Goal: Task Accomplishment & Management: Manage account settings

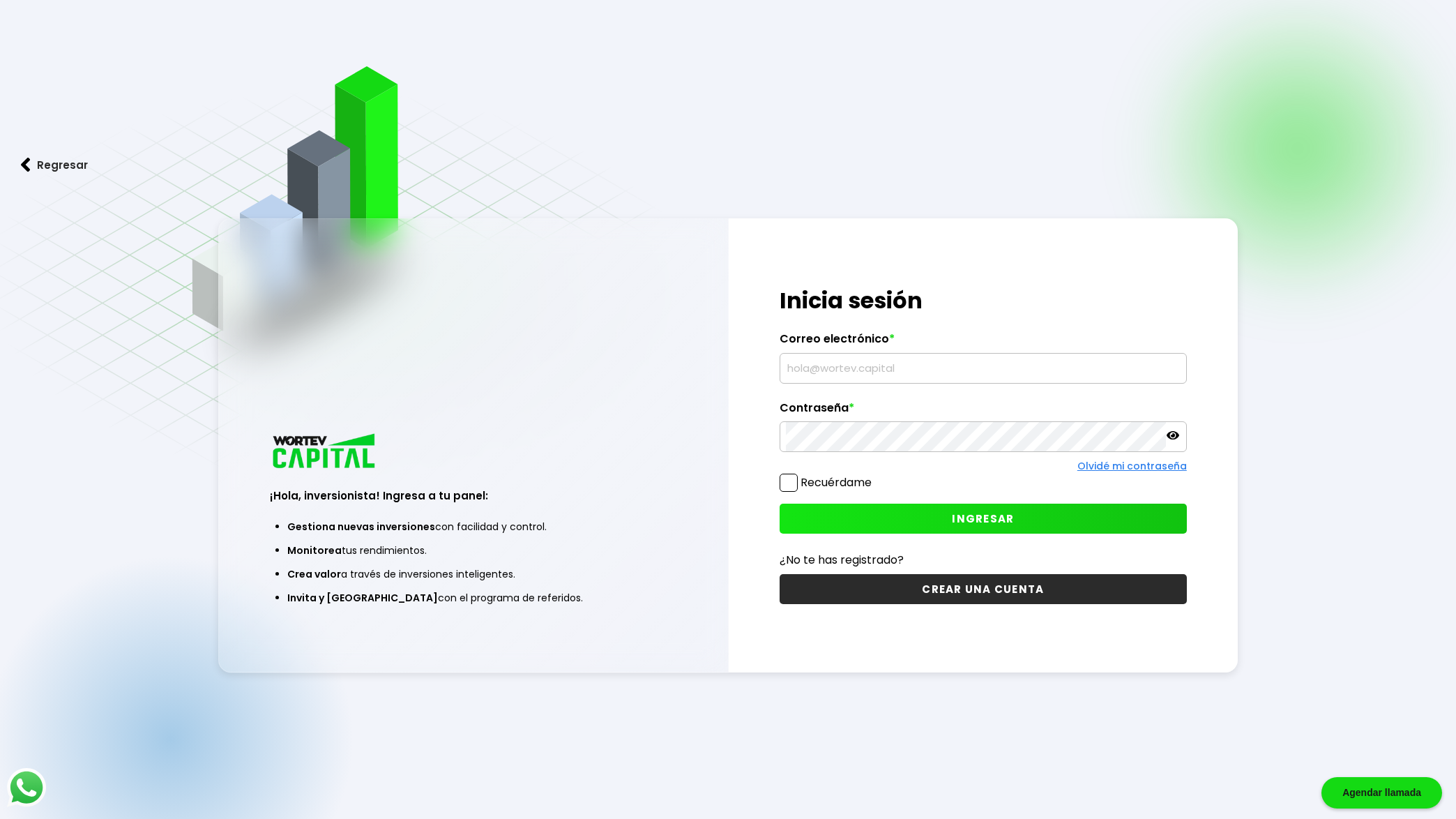
type input "[EMAIL_ADDRESS][DOMAIN_NAME]"
click at [989, 519] on span "INGRESAR" at bounding box center [983, 519] width 62 height 15
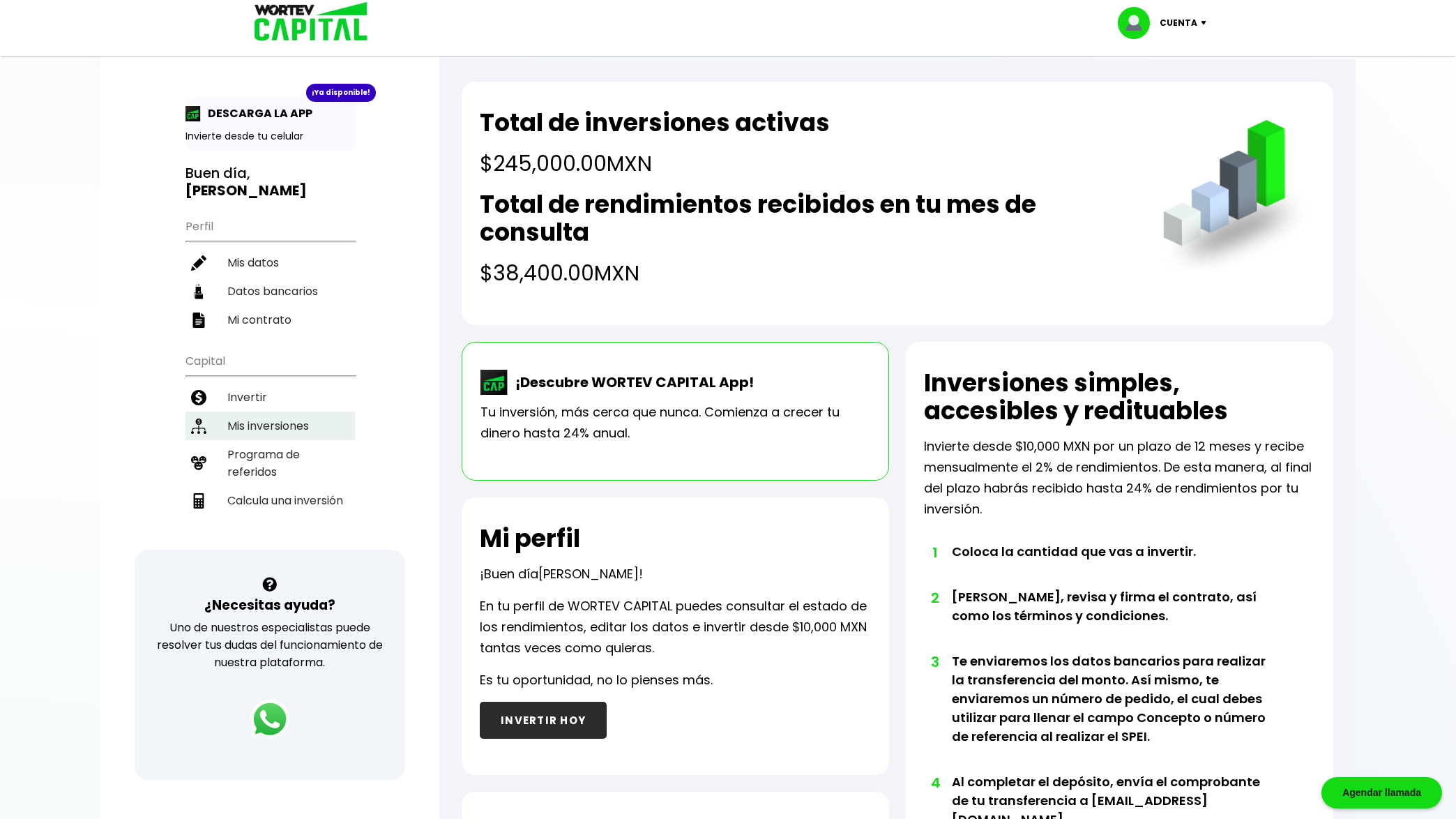
click at [283, 423] on li "Mis inversiones" at bounding box center [270, 425] width 170 height 29
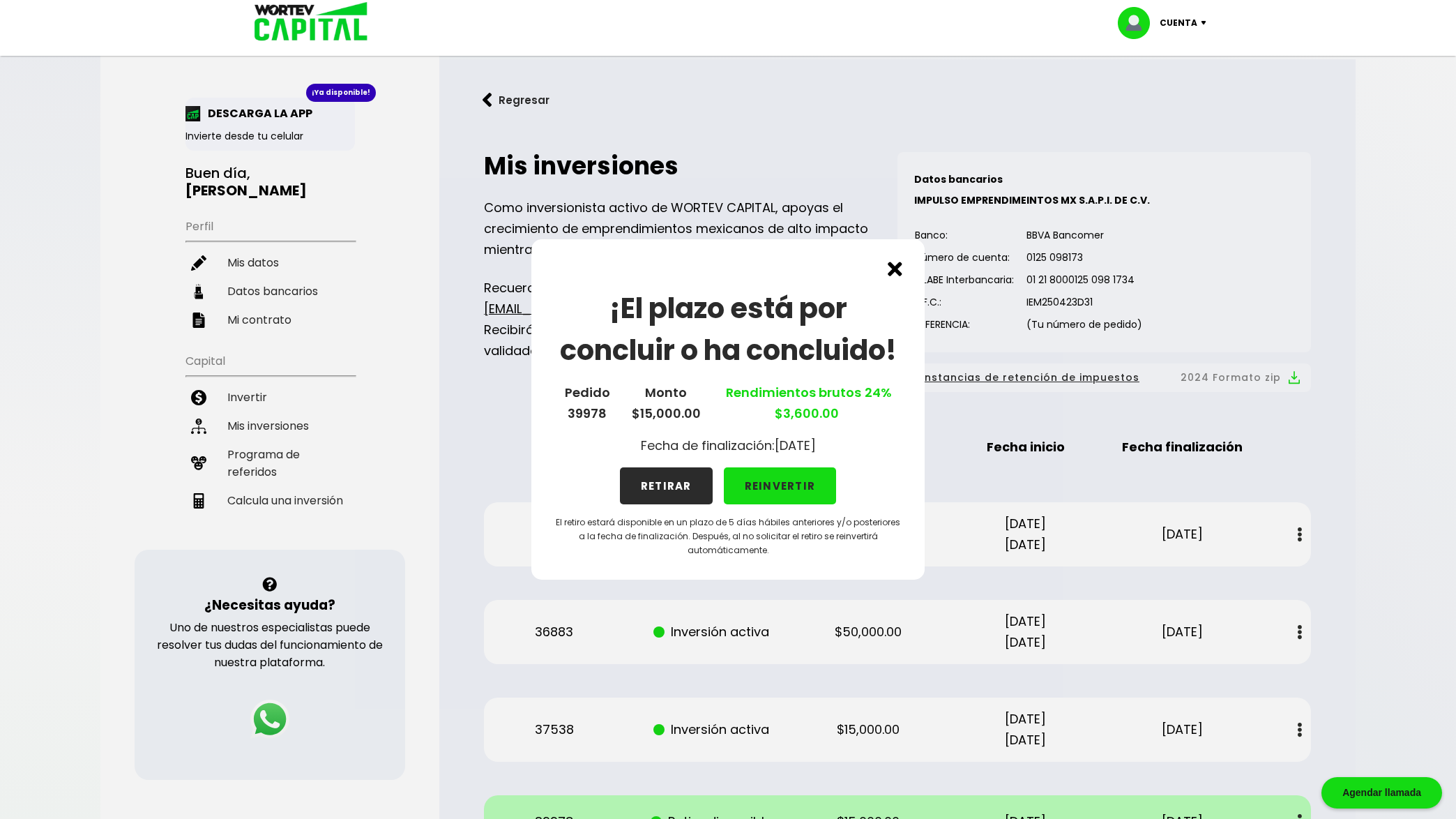
click at [764, 480] on button "REINVERTIR" at bounding box center [781, 485] width 113 height 37
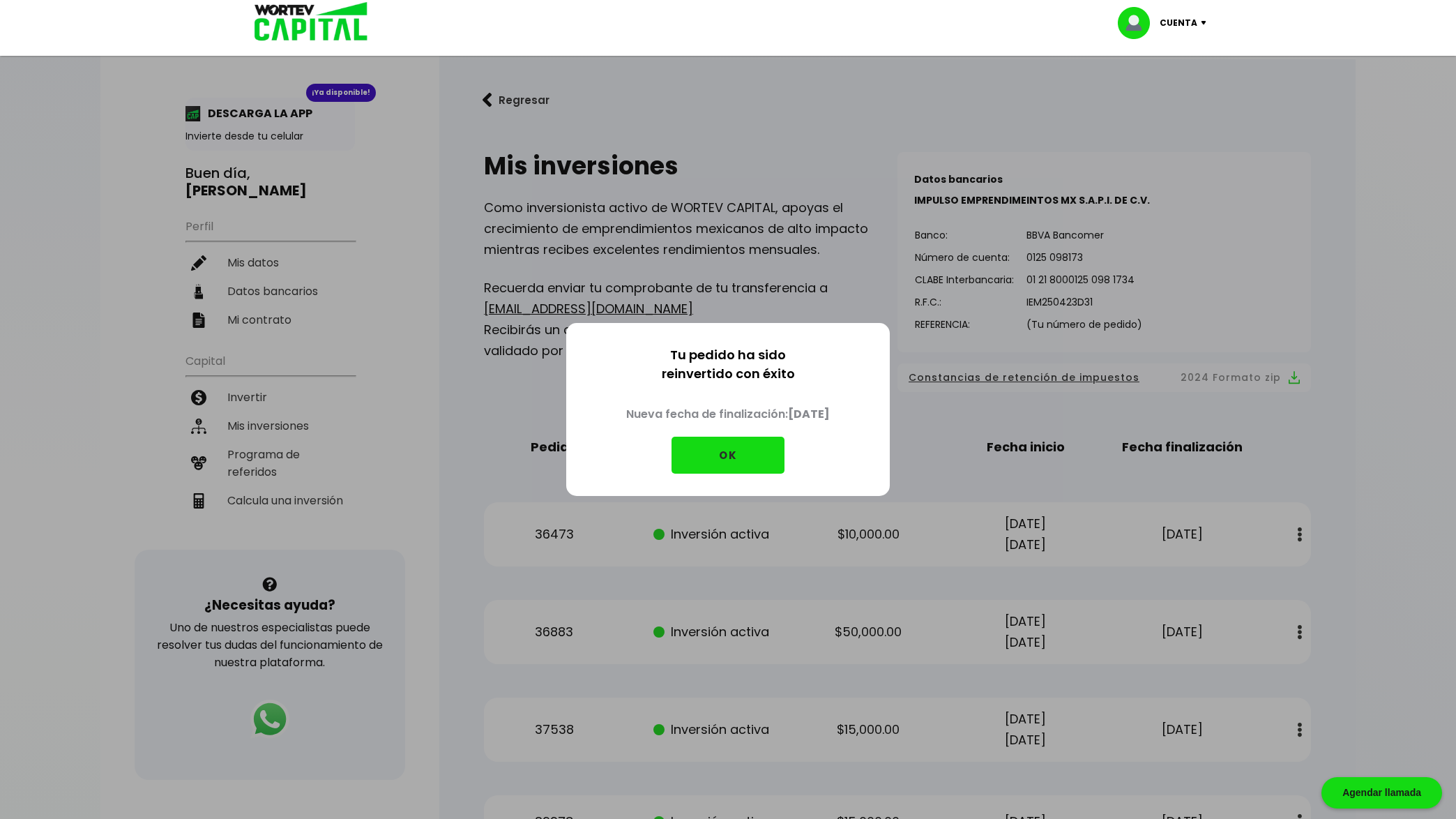
click at [725, 456] on button "OK" at bounding box center [728, 455] width 113 height 37
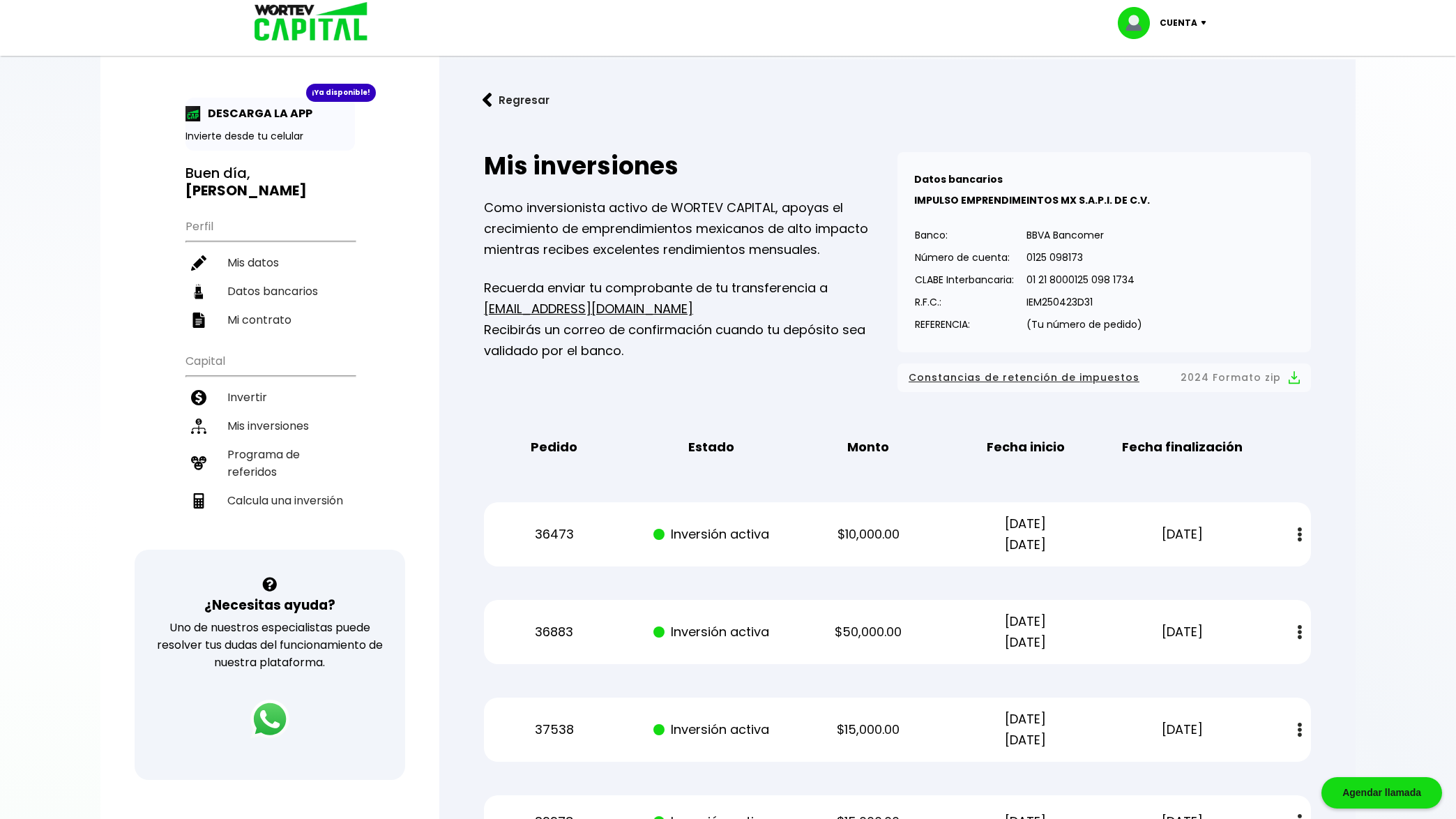
click at [1298, 532] on img at bounding box center [1299, 535] width 4 height 15
click at [1274, 573] on img at bounding box center [1272, 572] width 11 height 13
click at [1302, 633] on button at bounding box center [1300, 632] width 20 height 30
click at [1272, 675] on img at bounding box center [1272, 670] width 11 height 13
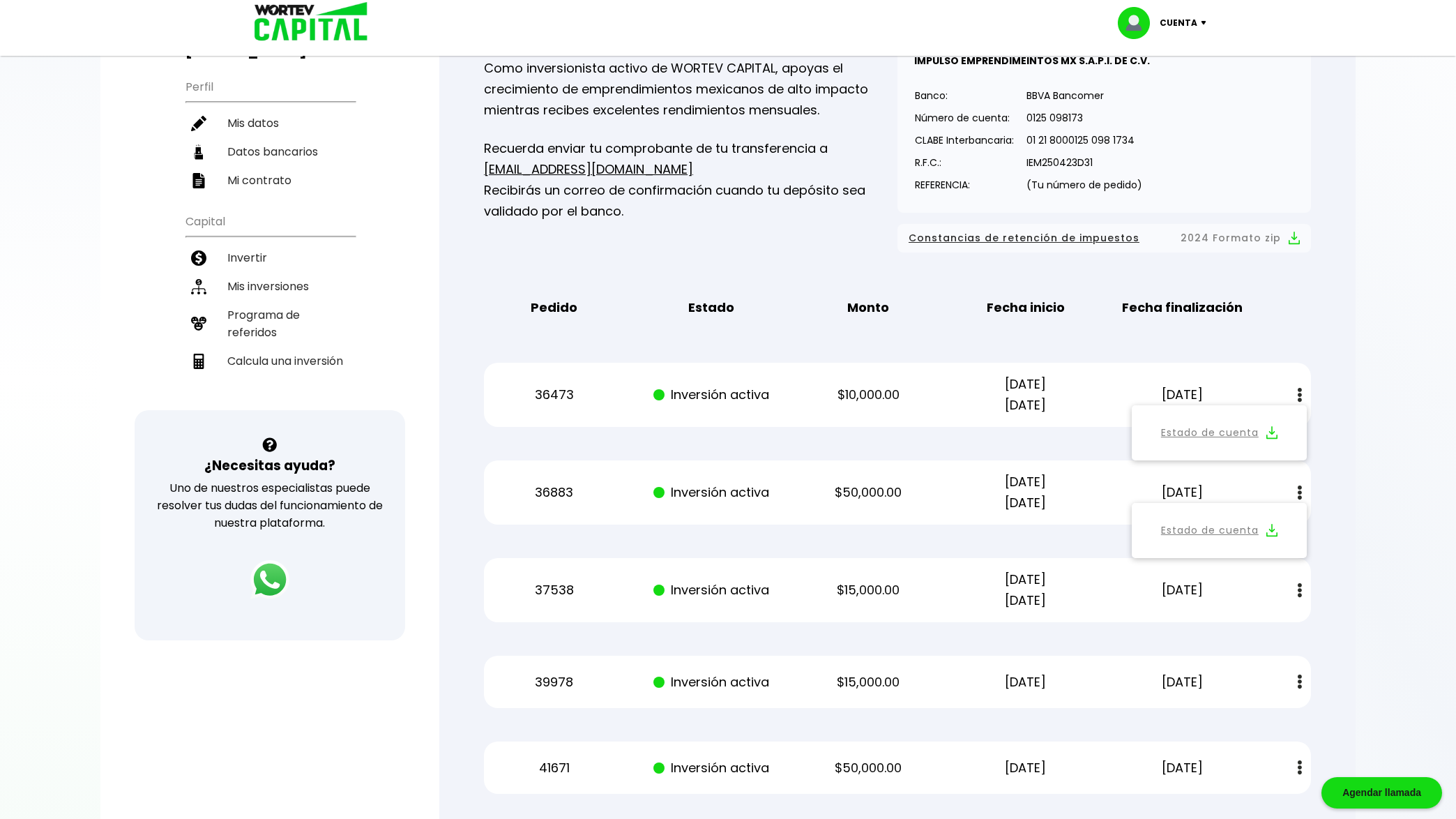
click at [1298, 585] on img at bounding box center [1299, 590] width 4 height 15
click at [1274, 622] on img at bounding box center [1272, 628] width 11 height 13
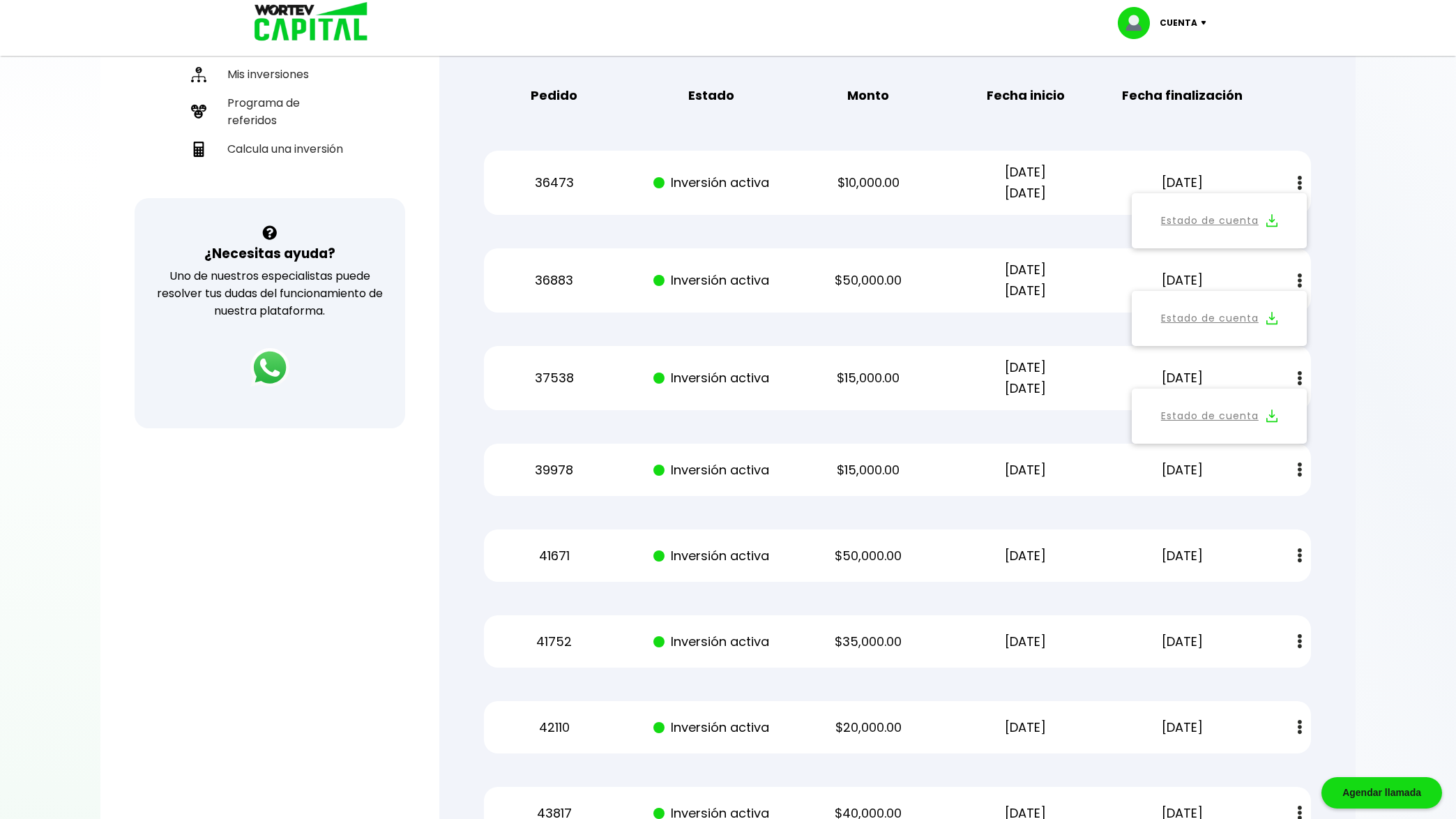
scroll to position [418, 0]
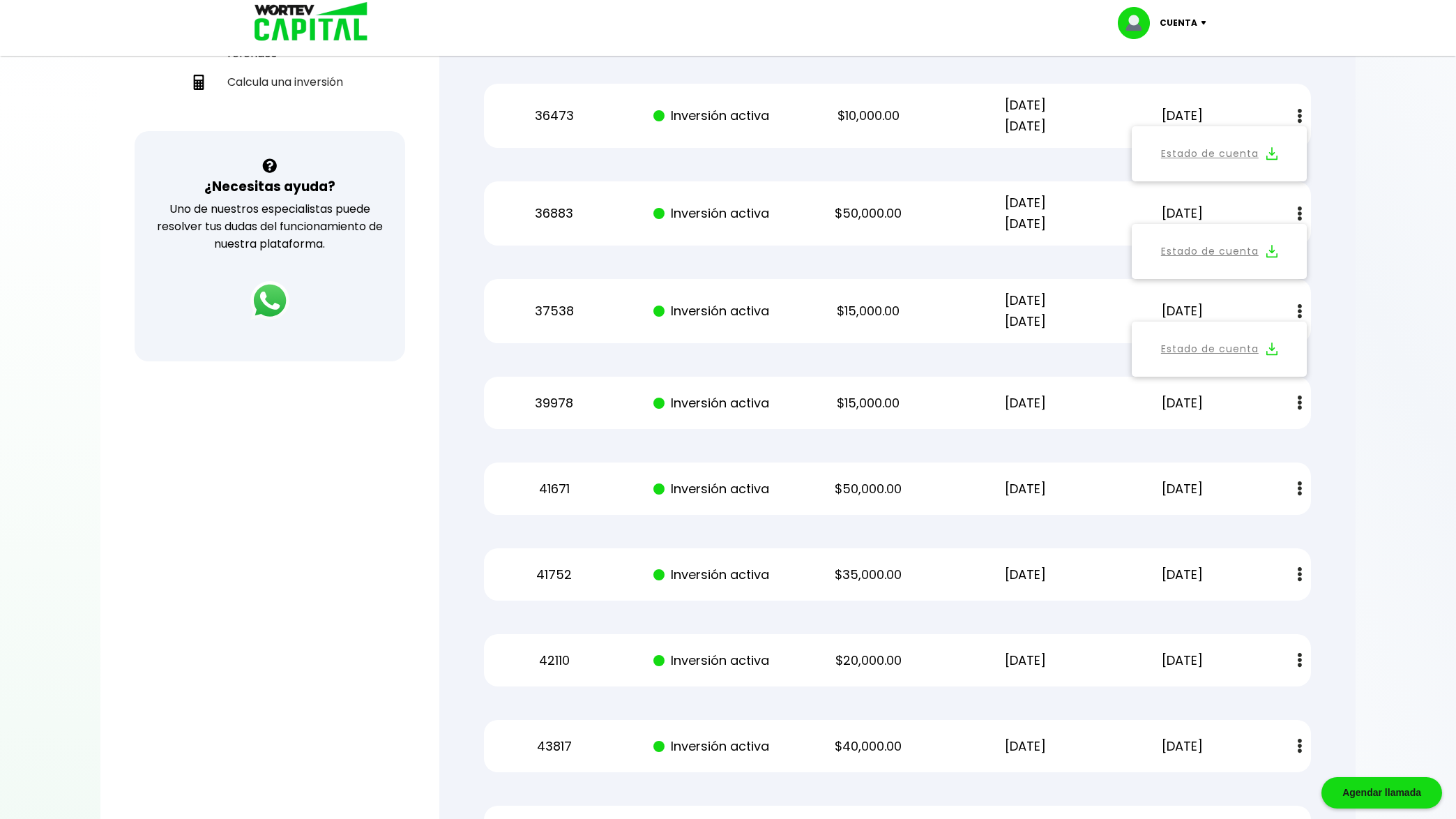
click at [1302, 403] on img at bounding box center [1299, 403] width 4 height 15
click at [1276, 443] on img at bounding box center [1272, 440] width 11 height 13
click at [1294, 487] on button at bounding box center [1300, 488] width 20 height 30
click at [1275, 526] on img at bounding box center [1272, 526] width 11 height 13
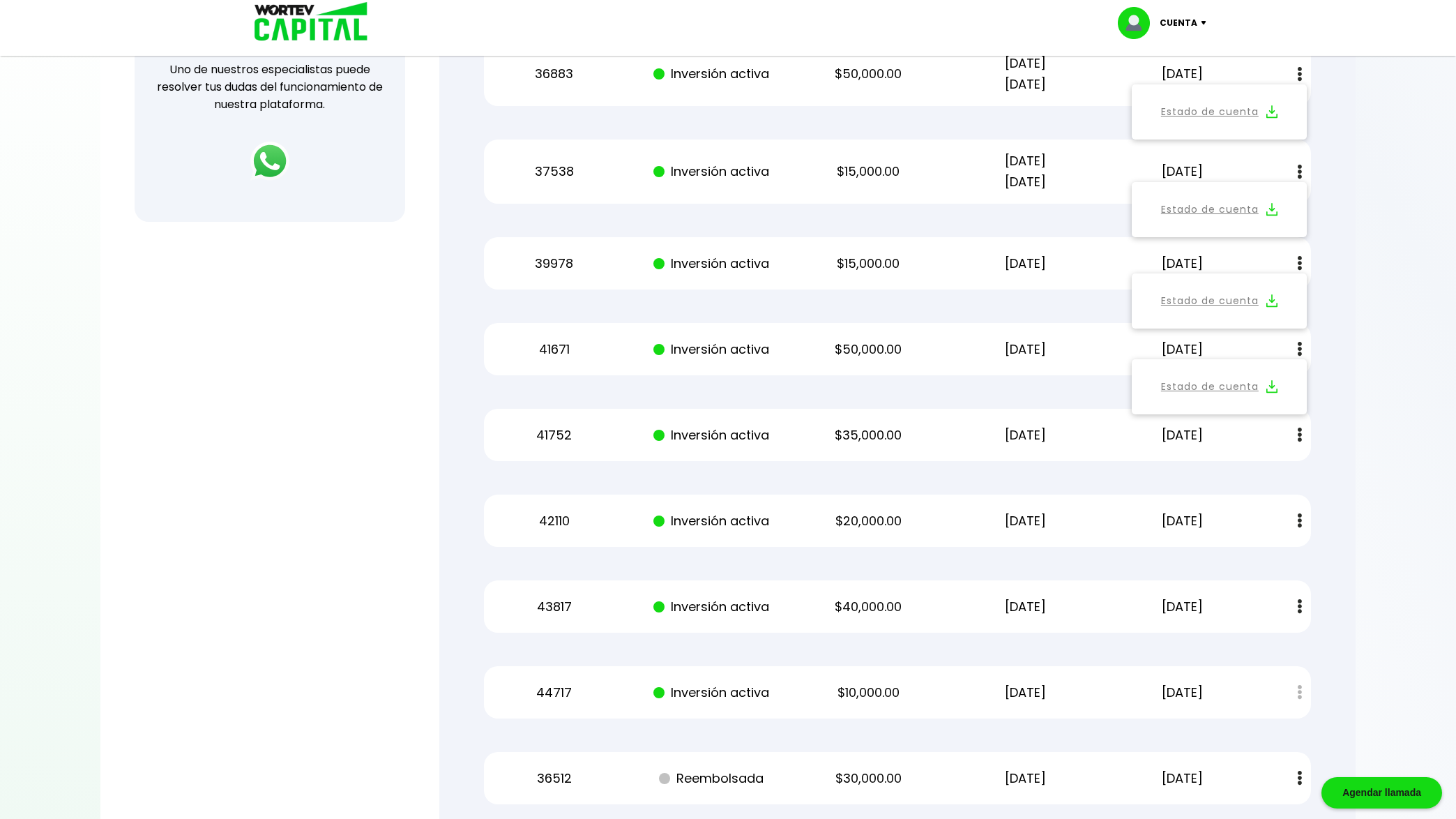
click at [1296, 439] on button at bounding box center [1300, 434] width 20 height 30
click at [1269, 474] on img at bounding box center [1272, 473] width 11 height 13
click at [1298, 522] on img at bounding box center [1299, 521] width 4 height 15
click at [1271, 559] on img at bounding box center [1272, 559] width 11 height 13
click at [1300, 607] on img at bounding box center [1299, 607] width 4 height 15
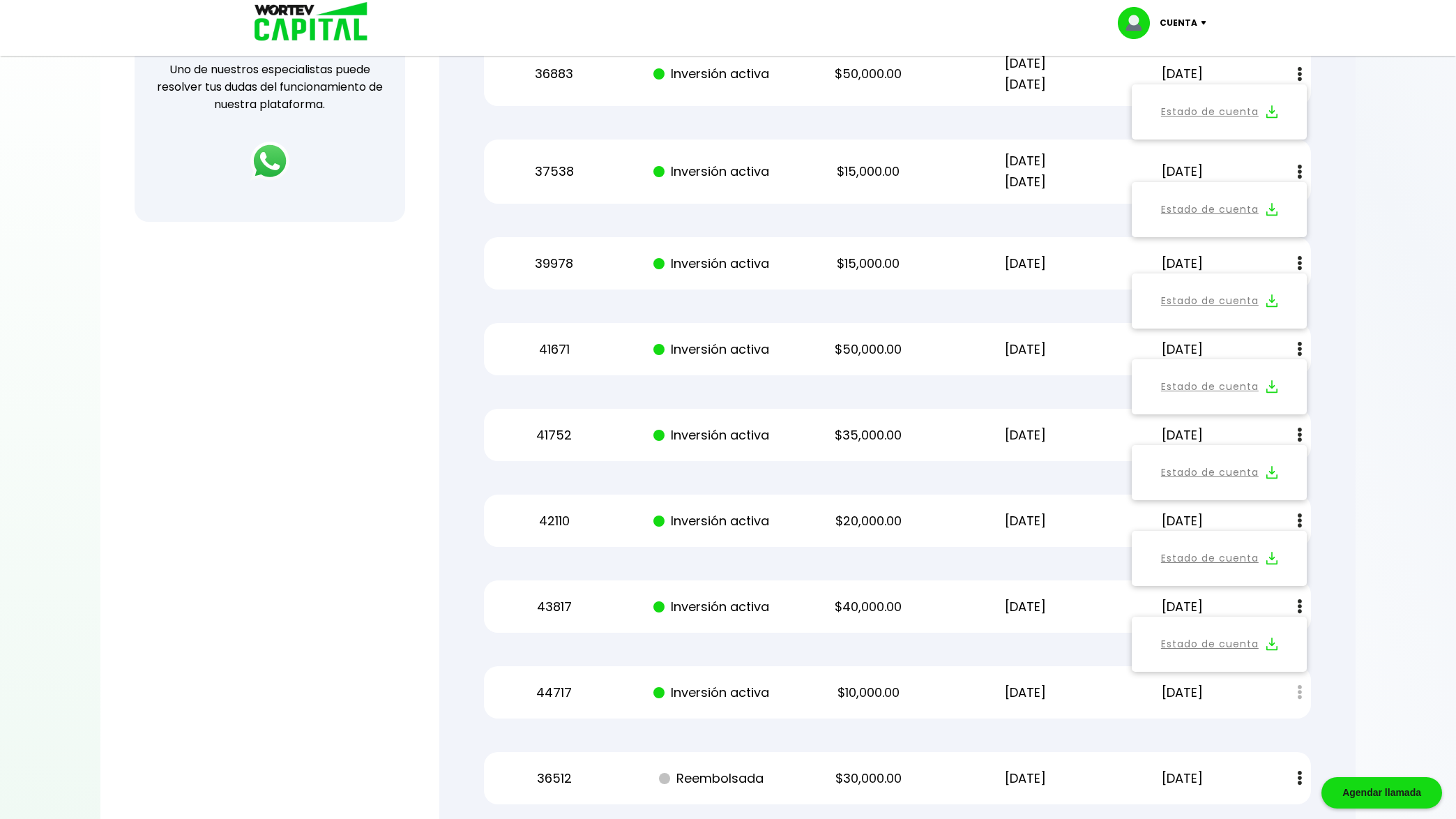
click at [1274, 648] on img at bounding box center [1272, 644] width 11 height 13
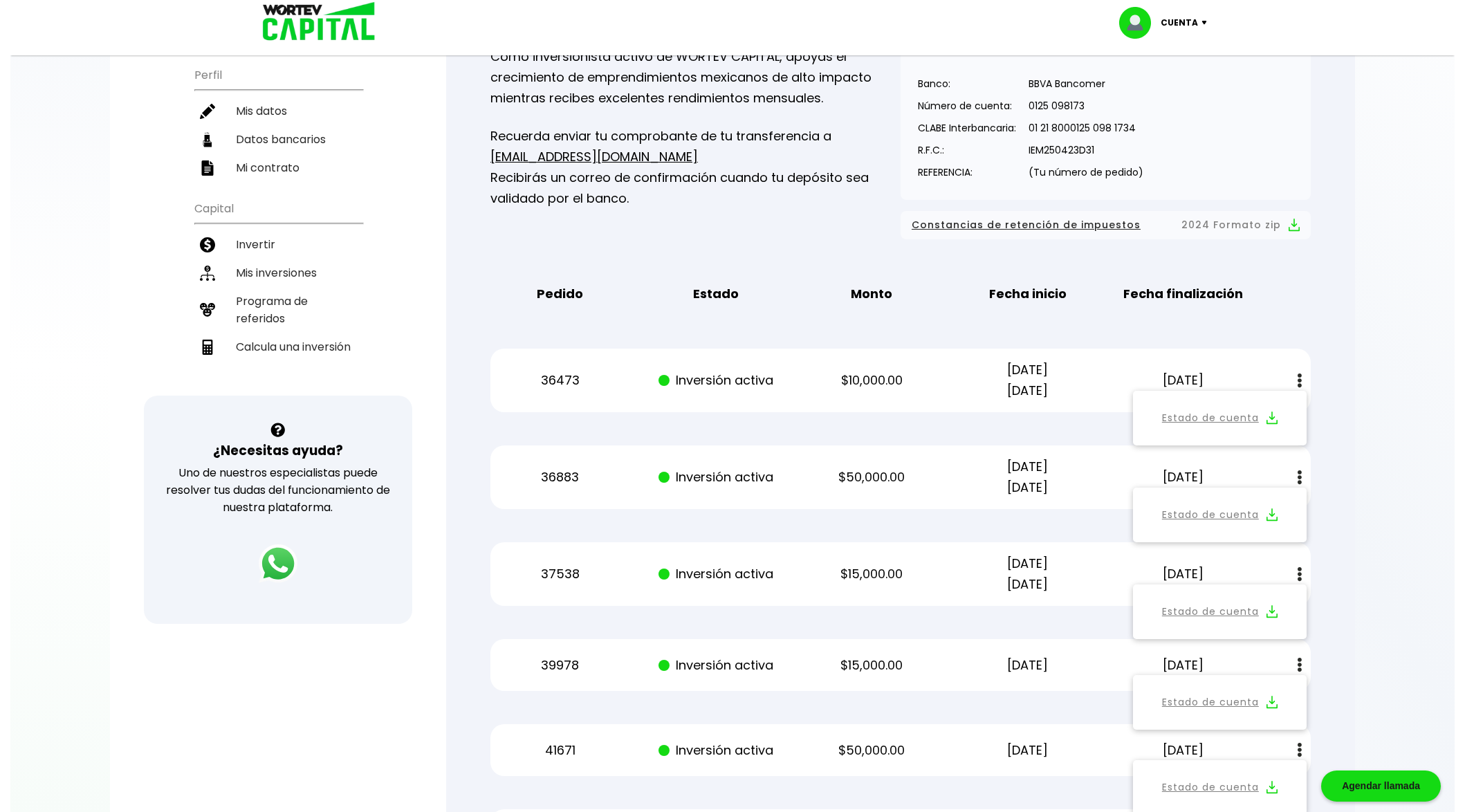
scroll to position [0, 0]
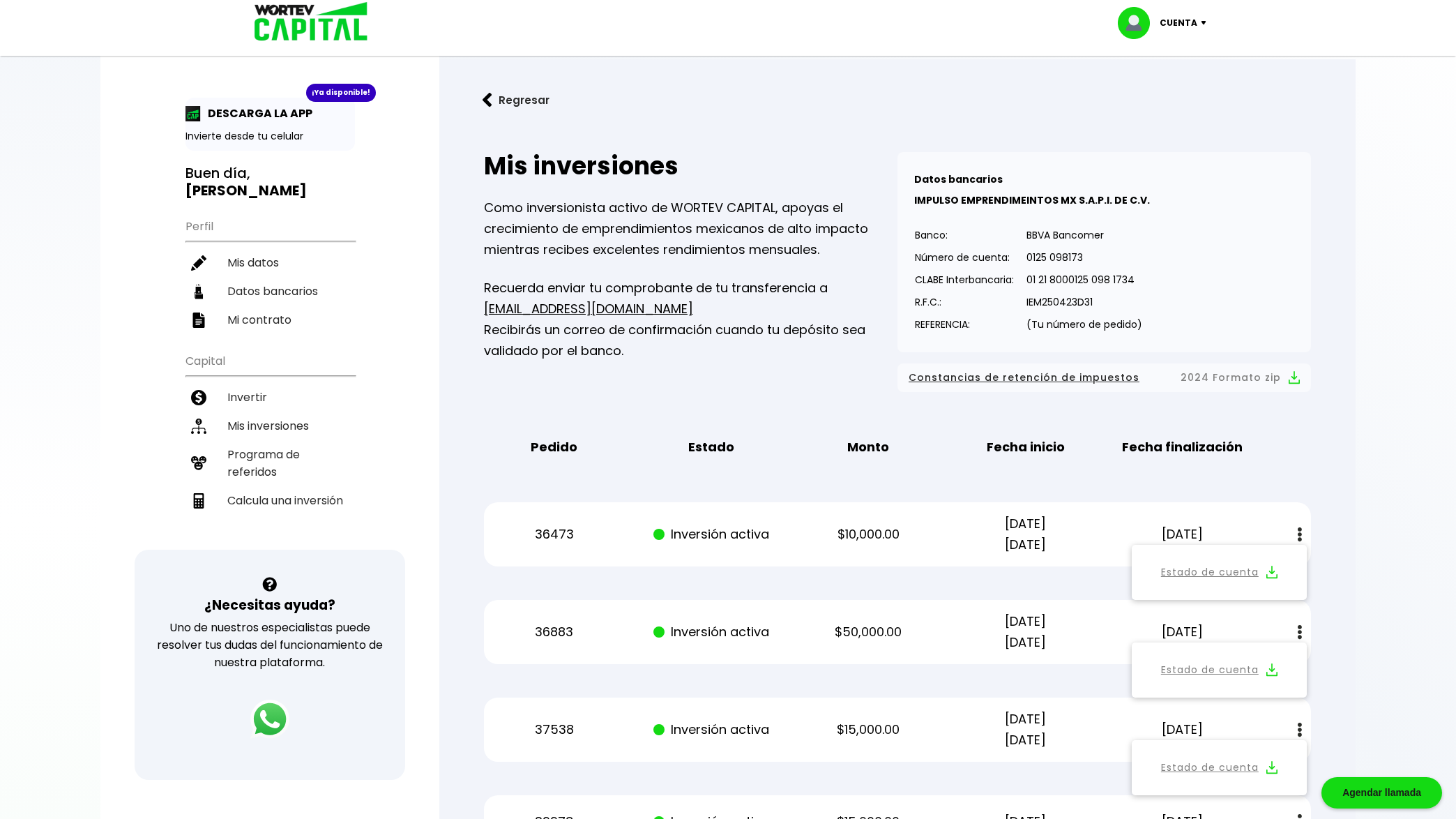
click at [1201, 20] on div "Cuenta" at bounding box center [1167, 23] width 98 height 32
click at [1147, 87] on li "Cerrar sesión" at bounding box center [1164, 93] width 112 height 29
